Goal: Information Seeking & Learning: Learn about a topic

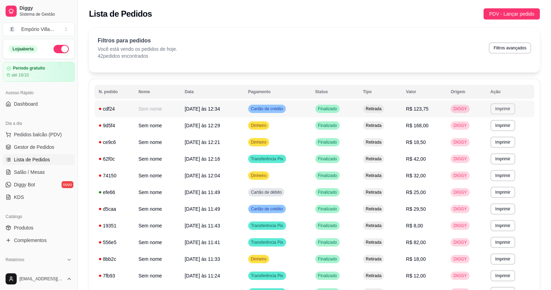
click at [496, 109] on button "Imprimir" at bounding box center [503, 108] width 25 height 11
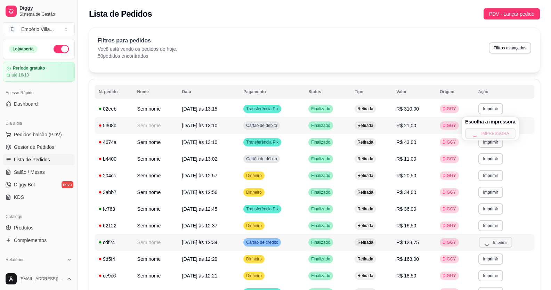
scroll to position [210, 0]
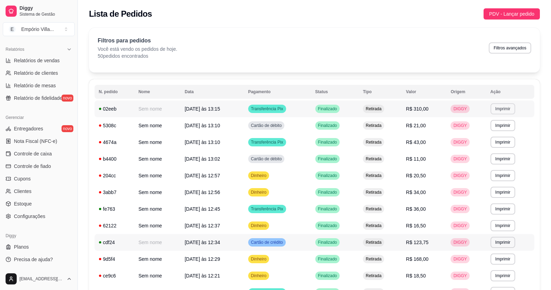
click at [498, 110] on button "Imprimir" at bounding box center [503, 108] width 25 height 11
click at [484, 133] on button "IMPRESSORA" at bounding box center [490, 133] width 49 height 11
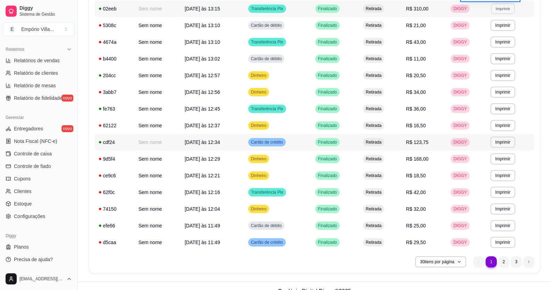
scroll to position [257, 0]
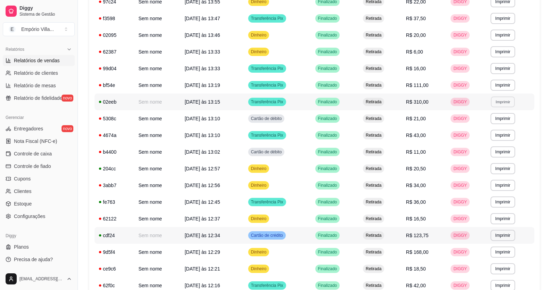
click at [35, 63] on span "Relatórios de vendas" at bounding box center [37, 60] width 46 height 7
select select "ALL"
select select "0"
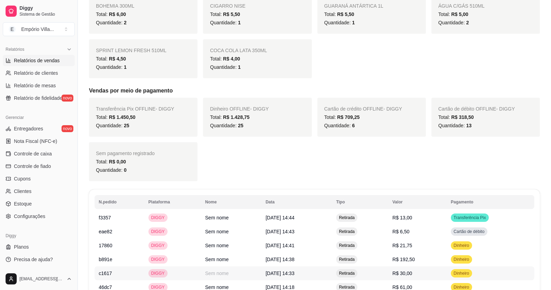
scroll to position [509, 0]
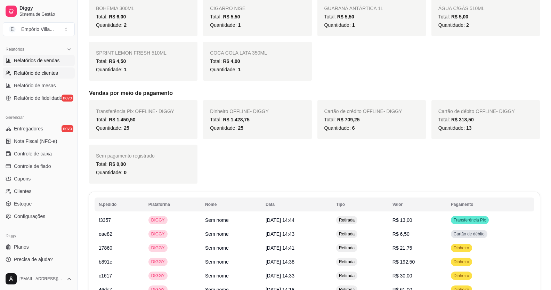
click at [54, 69] on link "Relatório de clientes" at bounding box center [39, 72] width 72 height 11
select select "30"
select select "HIGHEST_TOTAL_SPENT_WITH_ORDERS"
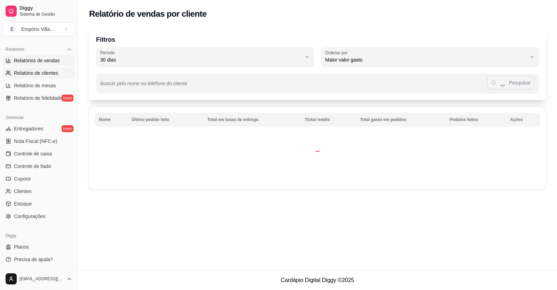
click at [52, 61] on span "Relatórios de vendas" at bounding box center [37, 60] width 46 height 7
select select "ALL"
select select "0"
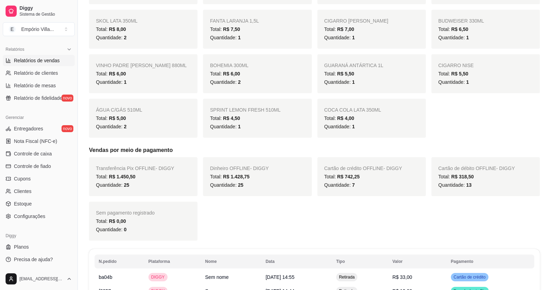
scroll to position [487, 0]
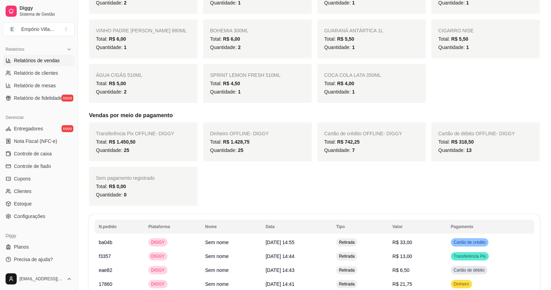
click at [3, 55] on link "Relatórios de vendas" at bounding box center [39, 60] width 72 height 11
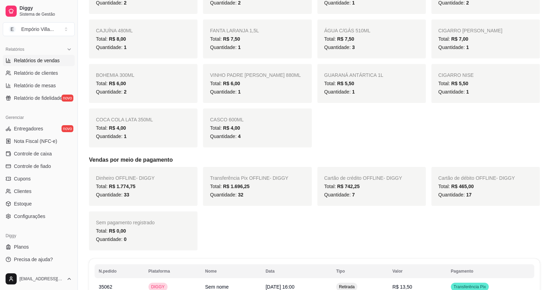
scroll to position [0, 0]
